Goal: Task Accomplishment & Management: Use online tool/utility

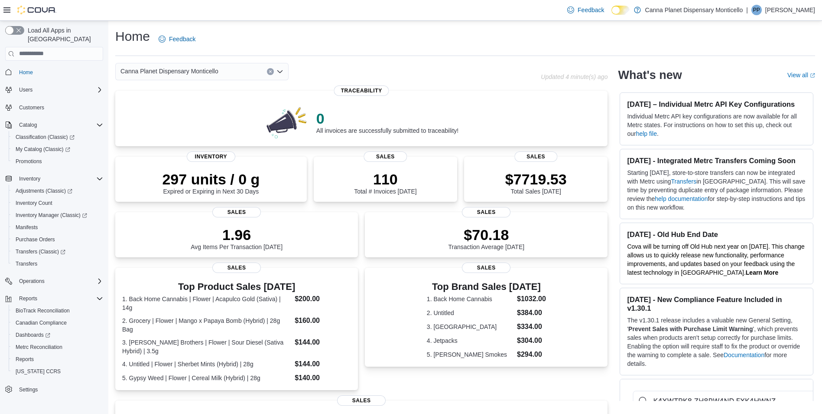
click at [206, 40] on div "Home Feedback" at bounding box center [465, 39] width 700 height 23
click at [236, 54] on div "Home Feedback" at bounding box center [465, 42] width 700 height 28
click at [51, 146] on span "My Catalog (Classic)" at bounding box center [43, 149] width 55 height 7
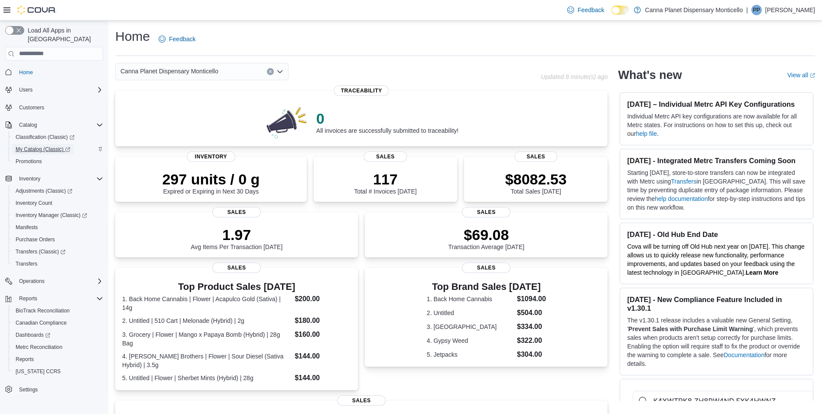
click at [54, 146] on span "My Catalog (Classic)" at bounding box center [43, 149] width 55 height 7
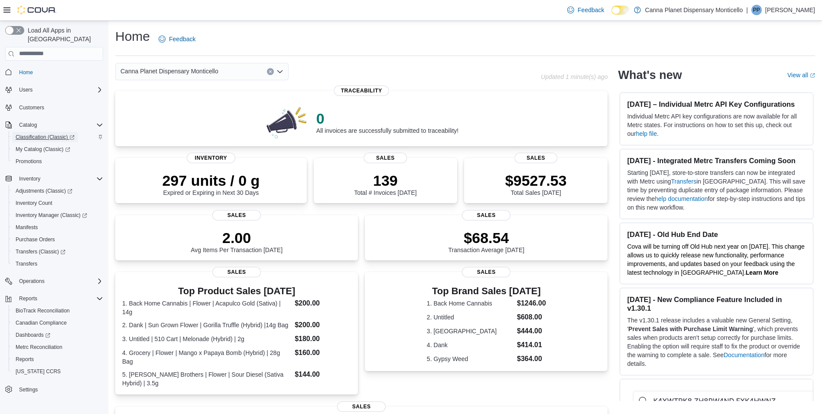
click at [36, 134] on span "Classification (Classic)" at bounding box center [45, 137] width 59 height 10
click at [52, 146] on span "My Catalog (Classic)" at bounding box center [43, 149] width 55 height 7
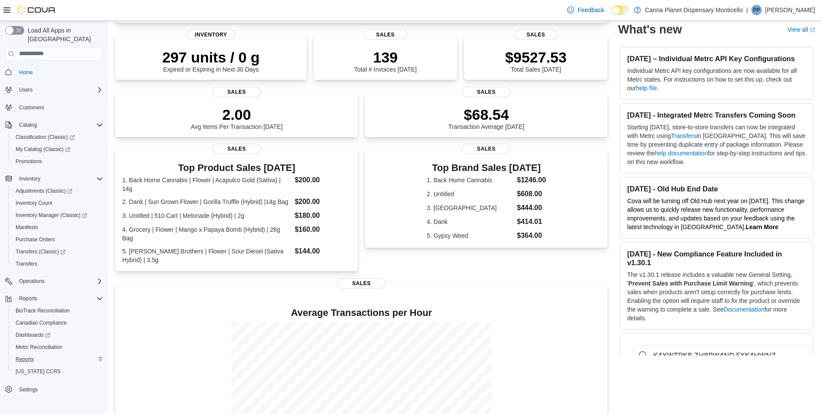
scroll to position [130, 0]
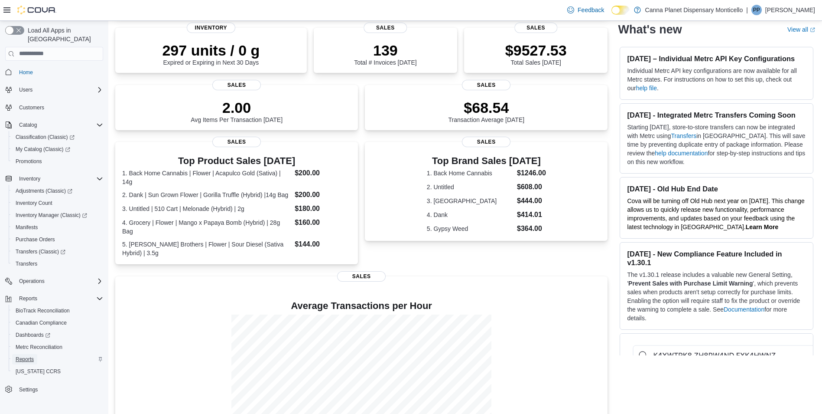
click at [28, 355] on span "Reports" at bounding box center [25, 358] width 18 height 7
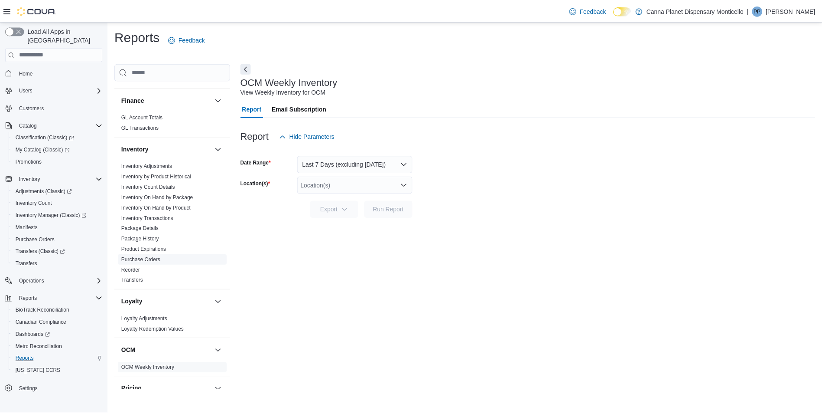
scroll to position [303, 0]
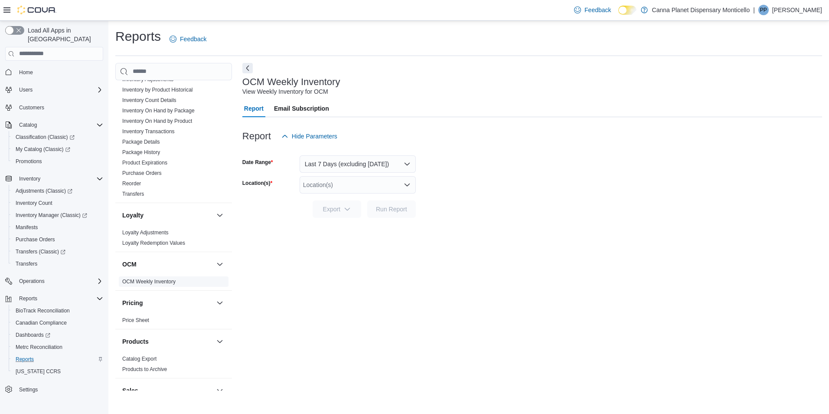
click at [170, 283] on link "OCM Weekly Inventory" at bounding box center [148, 281] width 53 height 6
click at [357, 165] on button "Last 7 Days (excluding today)" at bounding box center [358, 163] width 116 height 17
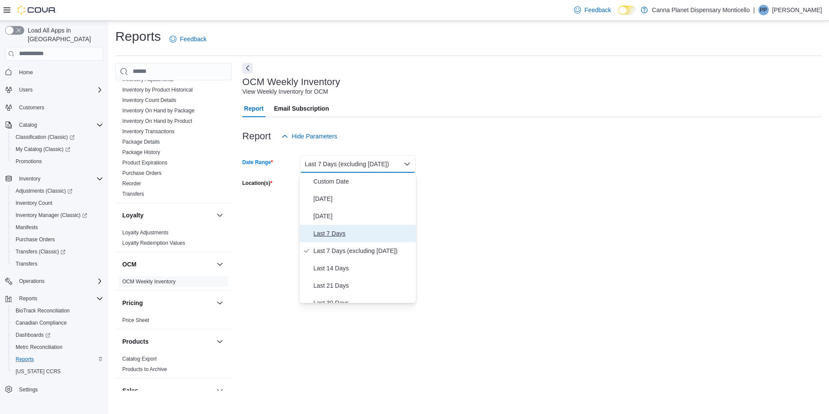
click at [329, 231] on span "Last 7 Days" at bounding box center [362, 233] width 99 height 10
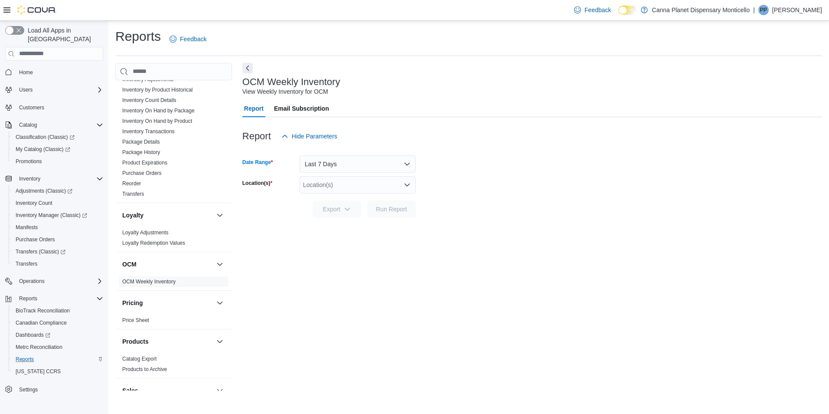
click at [343, 184] on div "Location(s)" at bounding box center [358, 184] width 116 height 17
click at [339, 211] on span "73 Pleasant St" at bounding box center [348, 212] width 60 height 9
click at [372, 239] on div "OCM Weekly Inventory View Weekly Inventory for OCM Report Email Subscription Re…" at bounding box center [532, 227] width 580 height 328
click at [385, 205] on span "Run Report" at bounding box center [391, 208] width 31 height 9
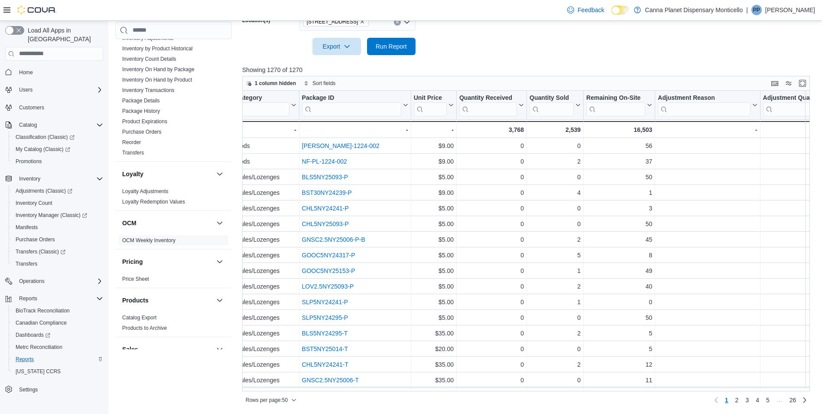
scroll to position [0, 412]
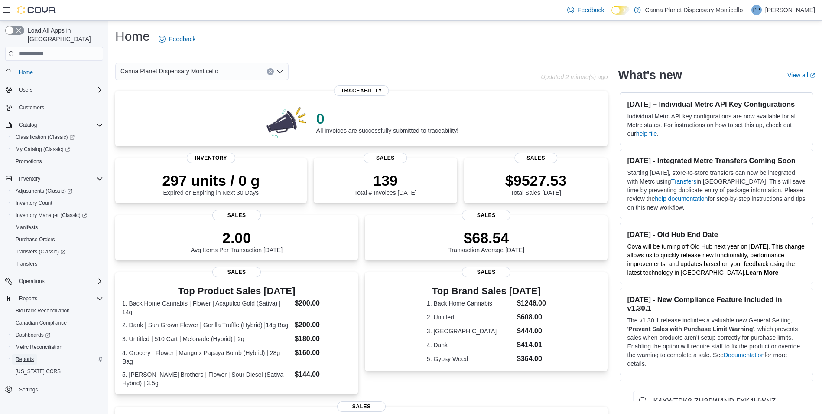
click at [20, 355] on span "Reports" at bounding box center [25, 358] width 18 height 7
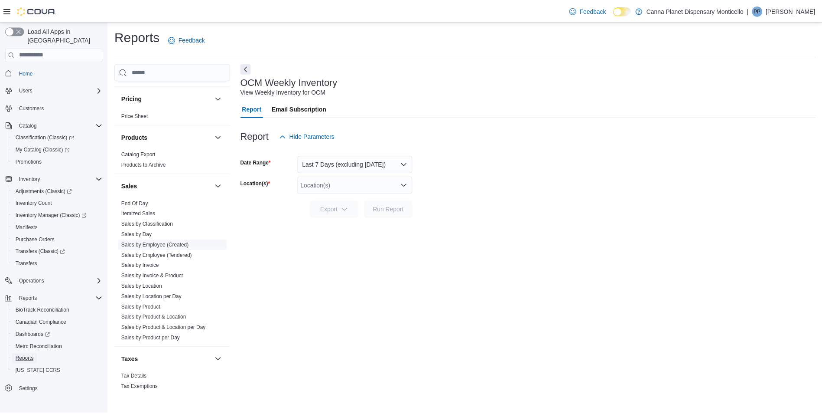
scroll to position [561, 0]
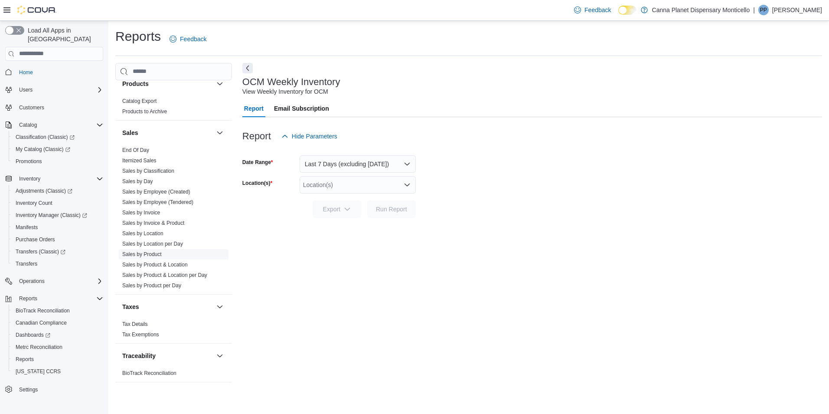
click at [140, 254] on link "Sales by Product" at bounding box center [141, 254] width 39 height 6
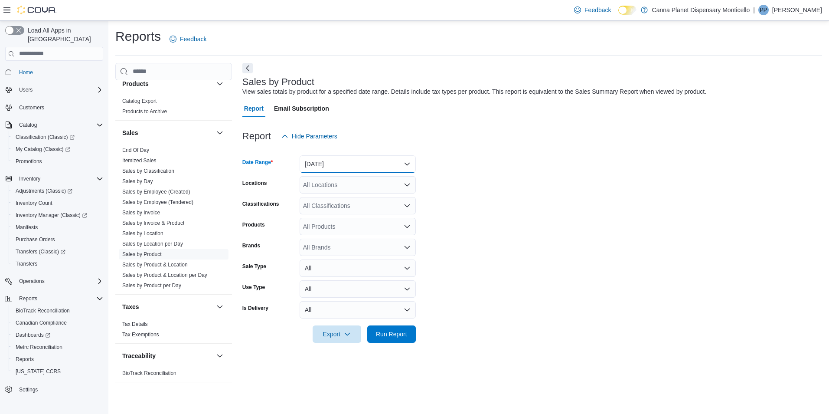
click at [354, 167] on button "[DATE]" at bounding box center [358, 163] width 116 height 17
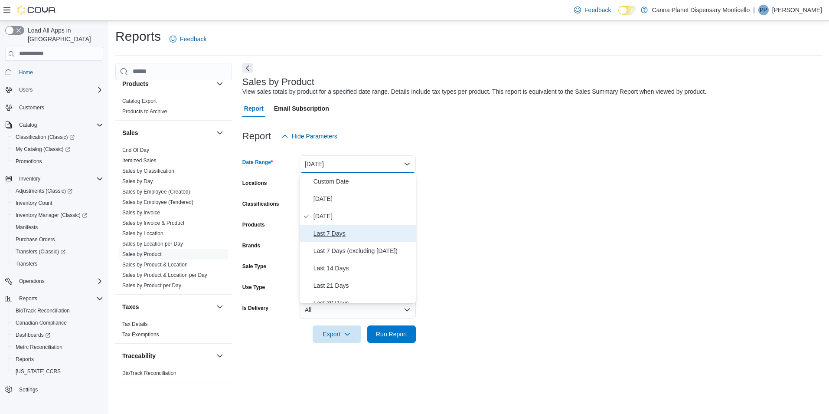
click at [337, 232] on span "Last 7 Days" at bounding box center [362, 233] width 99 height 10
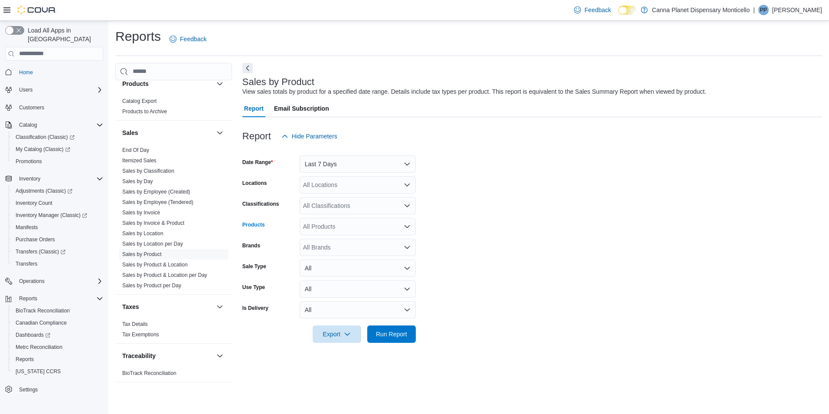
click at [352, 222] on div "All Products" at bounding box center [358, 226] width 116 height 17
click at [516, 243] on form "Date Range Last 7 Days Locations All Locations Classifications All Classificati…" at bounding box center [532, 244] width 580 height 198
click at [352, 250] on div "All Brands" at bounding box center [358, 246] width 116 height 17
type input "***"
click at [345, 264] on span "Umamii" at bounding box center [358, 262] width 106 height 9
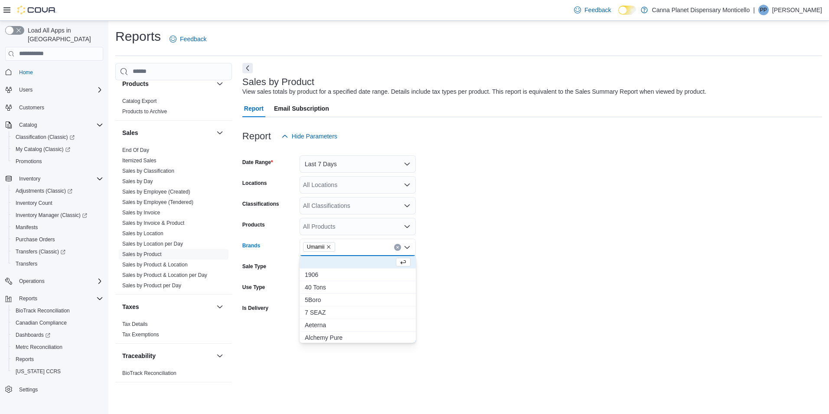
click at [486, 308] on form "Date Range Last 7 Days Locations All Locations Classifications All Classificati…" at bounding box center [532, 244] width 580 height 198
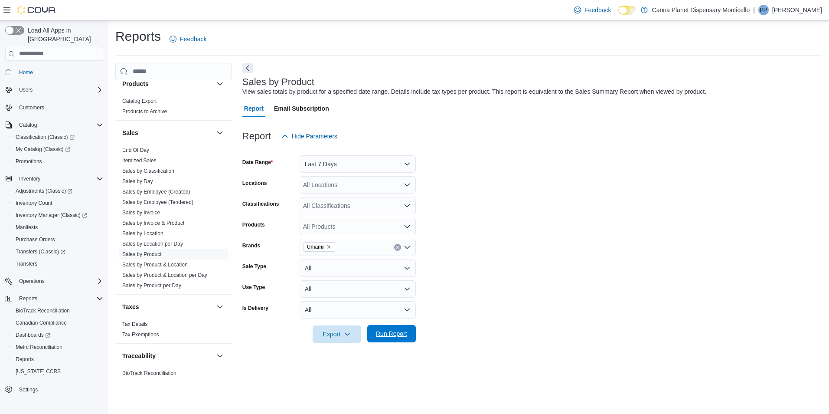
click at [398, 334] on span "Run Report" at bounding box center [391, 333] width 31 height 9
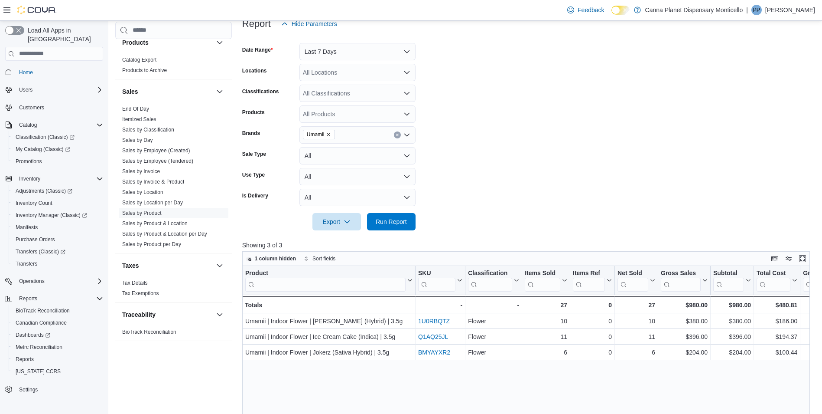
scroll to position [217, 0]
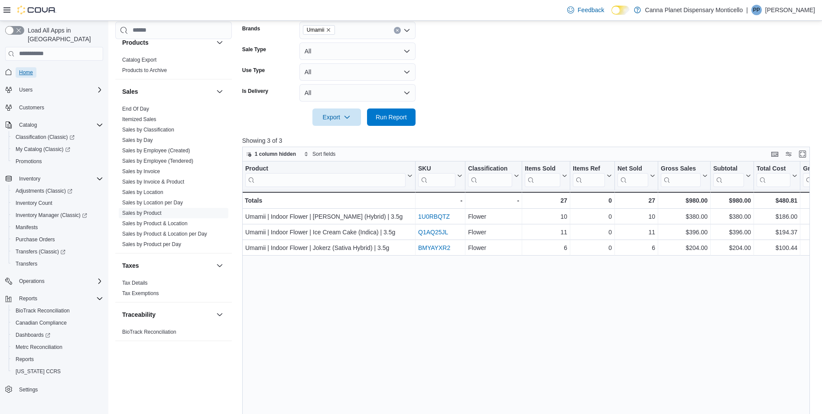
click at [28, 69] on span "Home" at bounding box center [26, 72] width 14 height 7
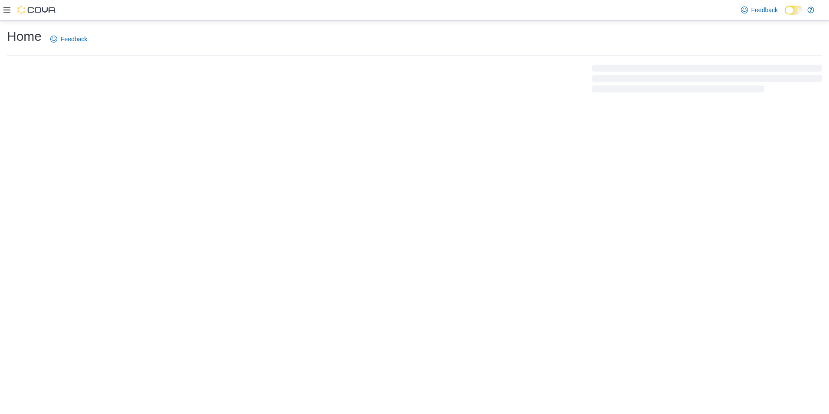
click at [305, 54] on div "Home Feedback" at bounding box center [414, 42] width 815 height 28
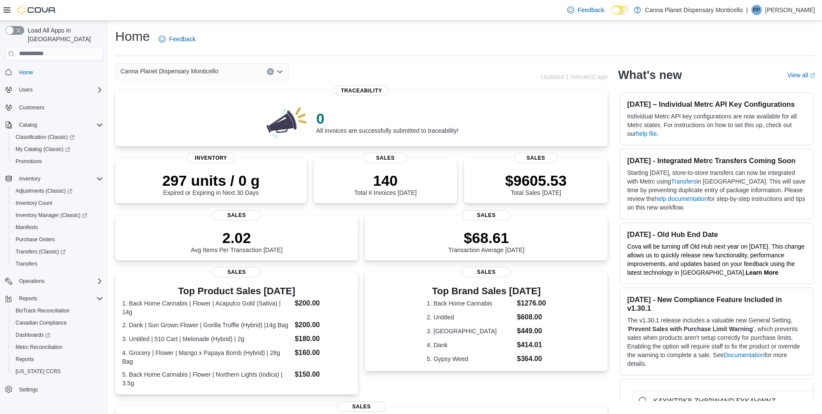
click at [507, 67] on div "Canna Planet Dispensary Monticello" at bounding box center [328, 71] width 426 height 17
